Goal: Transaction & Acquisition: Obtain resource

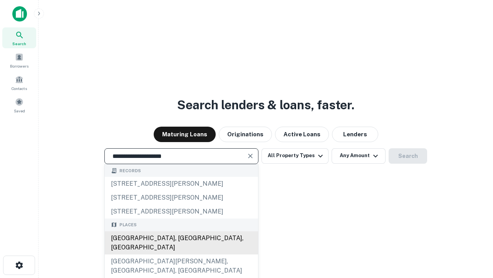
click at [181, 254] on div "[GEOGRAPHIC_DATA], [GEOGRAPHIC_DATA], [GEOGRAPHIC_DATA]" at bounding box center [181, 242] width 153 height 23
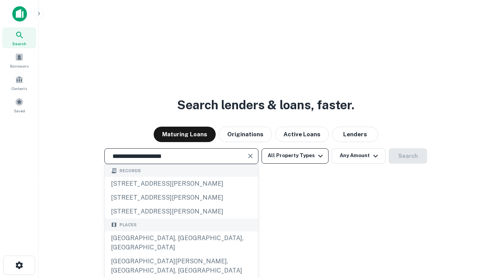
type input "**********"
click at [295, 155] on button "All Property Types" at bounding box center [295, 155] width 67 height 15
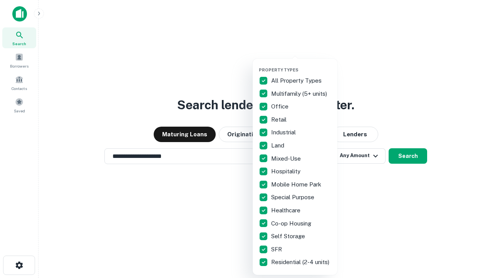
click at [301, 65] on button "button" at bounding box center [301, 65] width 85 height 0
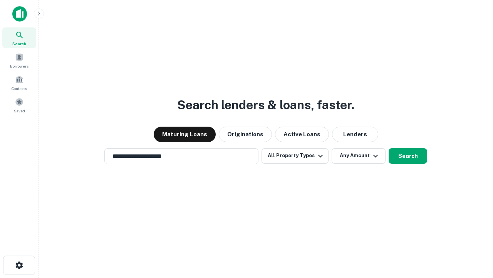
scroll to position [12, 0]
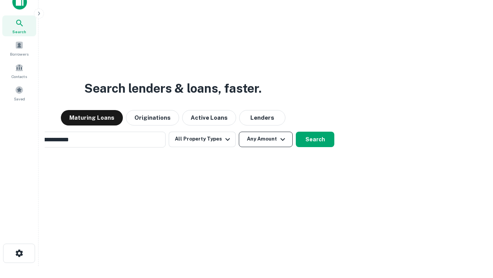
click at [239, 131] on button "Any Amount" at bounding box center [266, 138] width 54 height 15
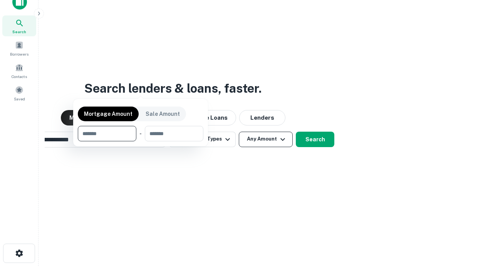
scroll to position [12, 0]
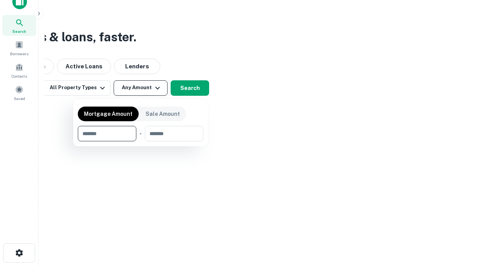
type input "*******"
click at [141, 141] on button "button" at bounding box center [141, 141] width 126 height 0
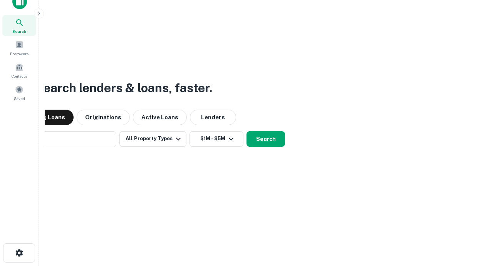
scroll to position [12, 0]
click at [247, 131] on button "Search" at bounding box center [266, 138] width 39 height 15
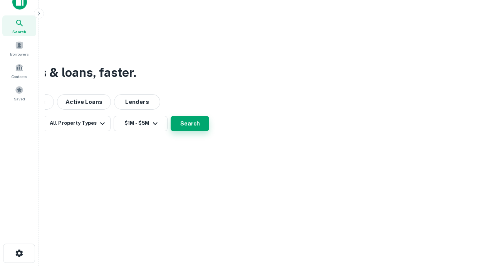
scroll to position [12, 0]
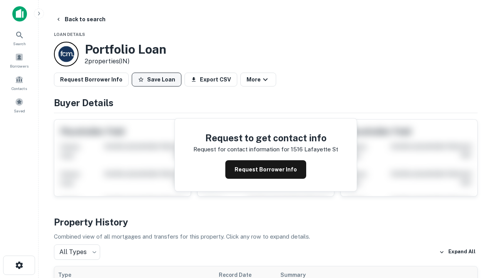
click at [157, 79] on button "Save Loan" at bounding box center [157, 79] width 50 height 14
click at [158, 79] on button "Loan Saved" at bounding box center [158, 79] width 53 height 14
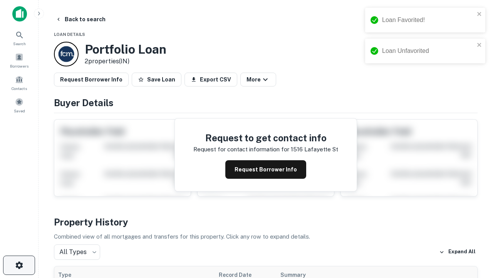
click at [19, 265] on icon "button" at bounding box center [19, 264] width 9 height 9
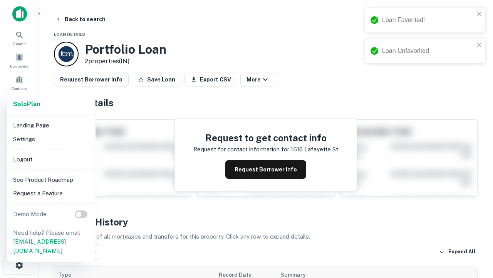
click at [51, 159] on li "Logout" at bounding box center [51, 159] width 83 height 14
